Goal: Transaction & Acquisition: Download file/media

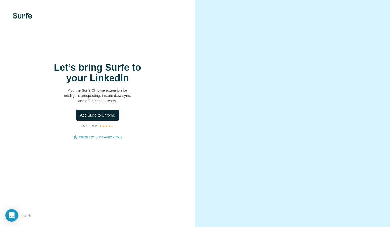
click at [114, 114] on span "Add Surfe to Chrome" at bounding box center [97, 115] width 35 height 5
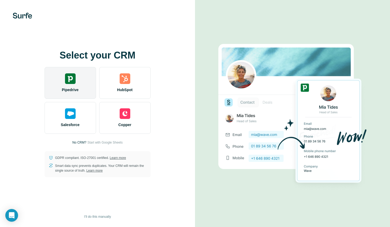
click at [72, 79] on img at bounding box center [70, 78] width 11 height 11
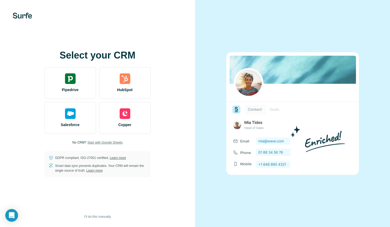
click at [97, 142] on span "Start with Google Sheets" at bounding box center [104, 142] width 35 height 5
